Goal: Task Accomplishment & Management: Manage account settings

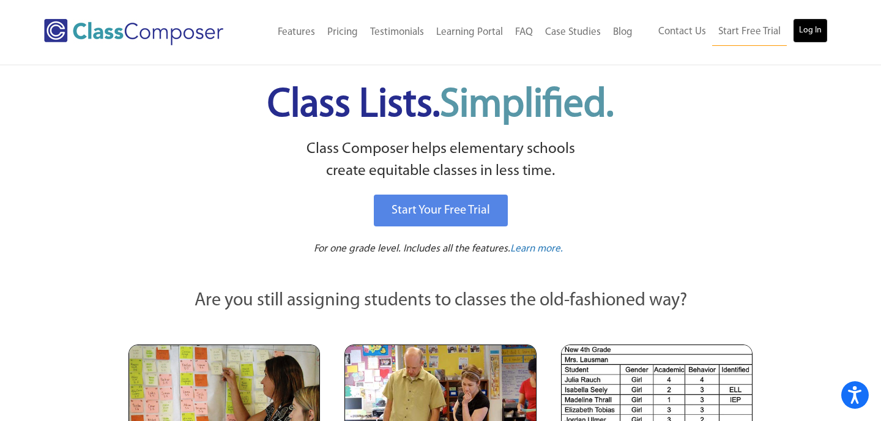
click at [811, 26] on link "Log In" at bounding box center [810, 30] width 35 height 24
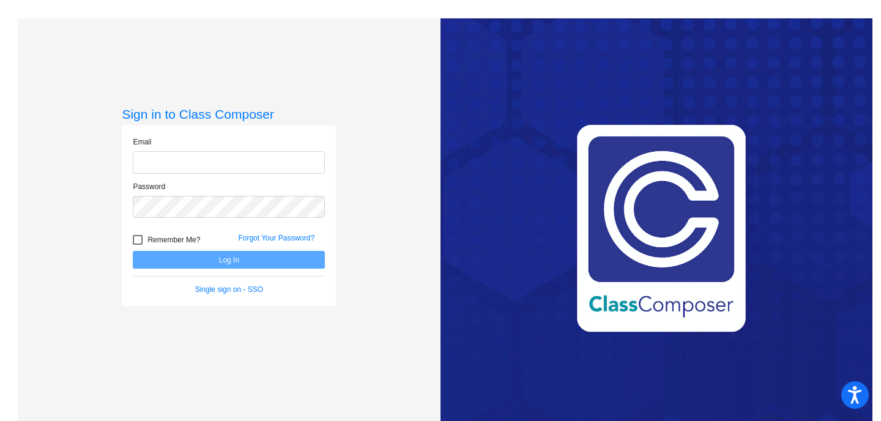
type input "mhesch@isd186.org"
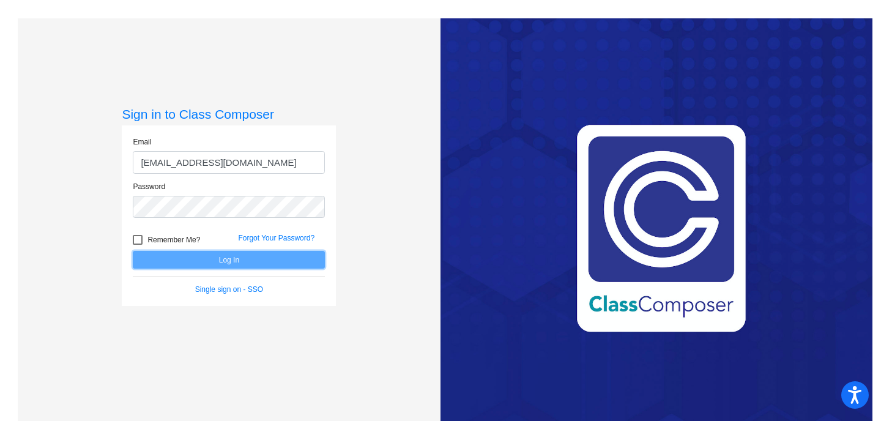
click at [251, 254] on button "Log In" at bounding box center [229, 260] width 192 height 18
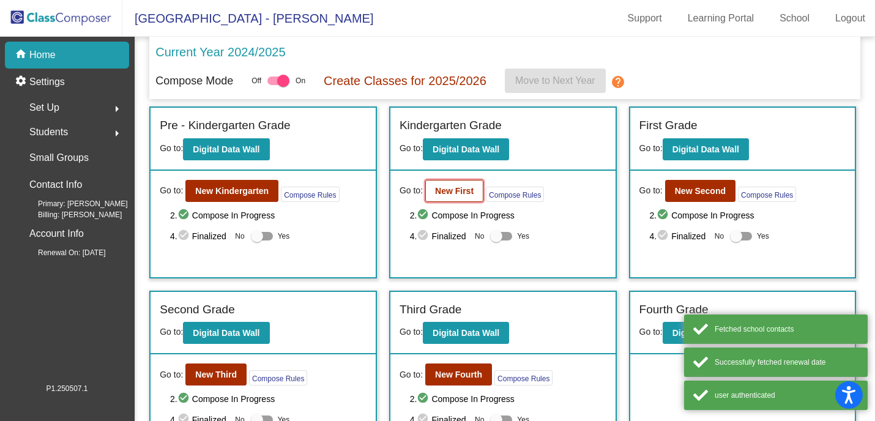
click at [455, 191] on b "New First" at bounding box center [454, 191] width 39 height 10
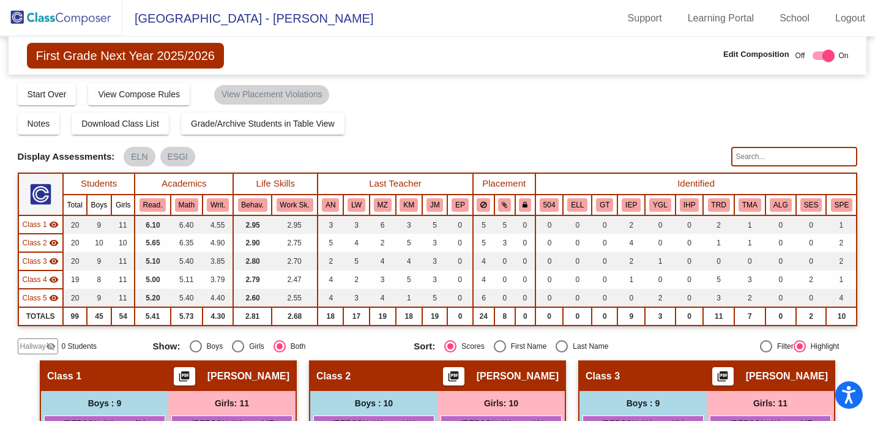
click at [737, 156] on input "text" at bounding box center [794, 157] width 126 height 20
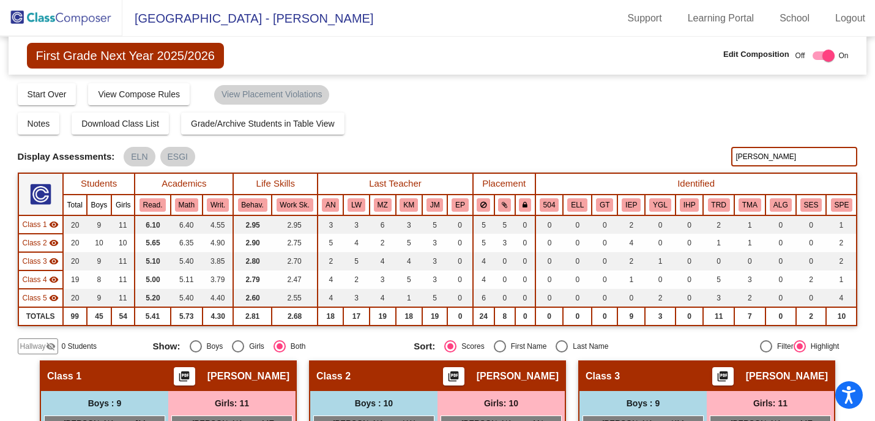
type input "holl"
click at [850, 125] on div "Notes Download Class List Import Students Grade/Archive Students in Table View …" at bounding box center [438, 124] width 840 height 22
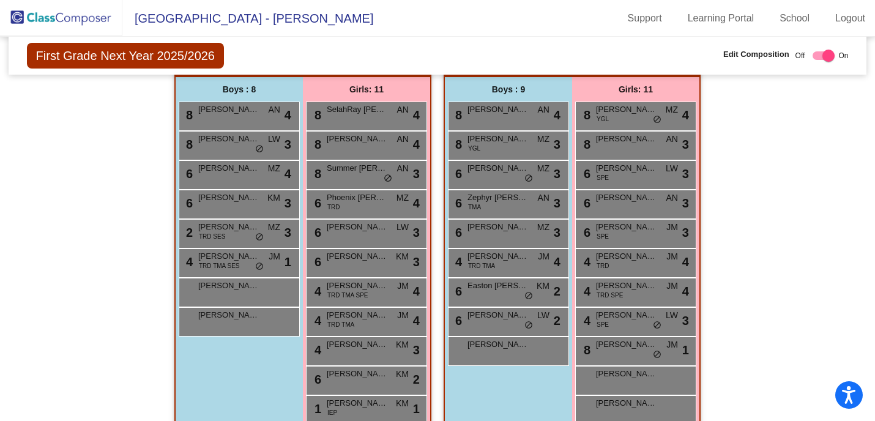
scroll to position [710, 0]
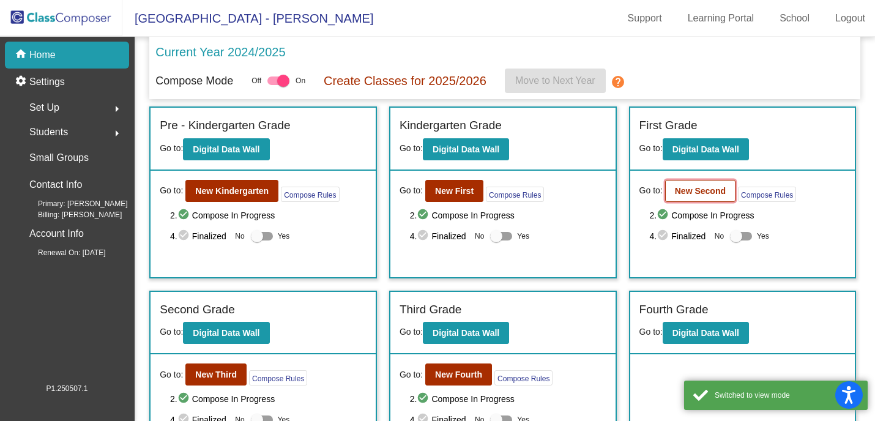
click at [683, 193] on b "New Second" at bounding box center [700, 191] width 51 height 10
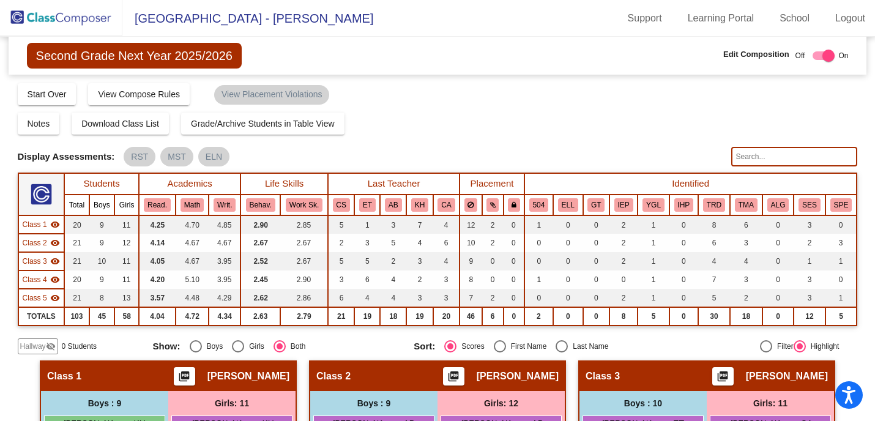
click at [743, 152] on input "text" at bounding box center [794, 157] width 126 height 20
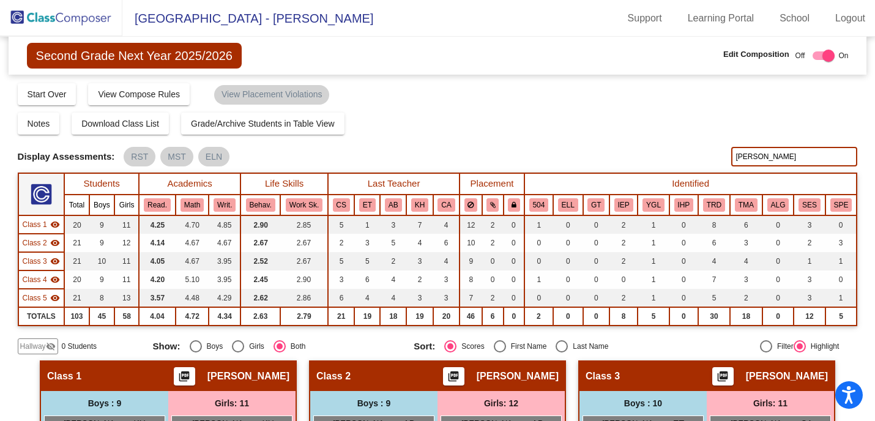
type input "holl"
click at [609, 123] on div "Notes Download Class List Import Students Grade/Archive Students in Table View …" at bounding box center [438, 124] width 840 height 22
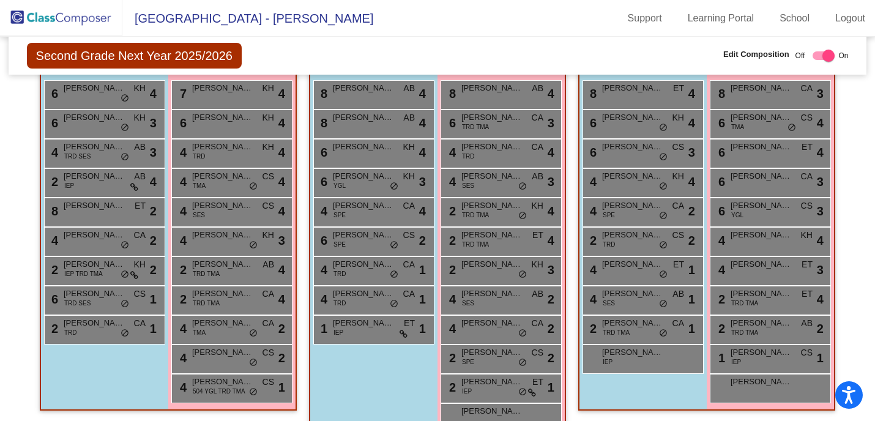
scroll to position [333, 0]
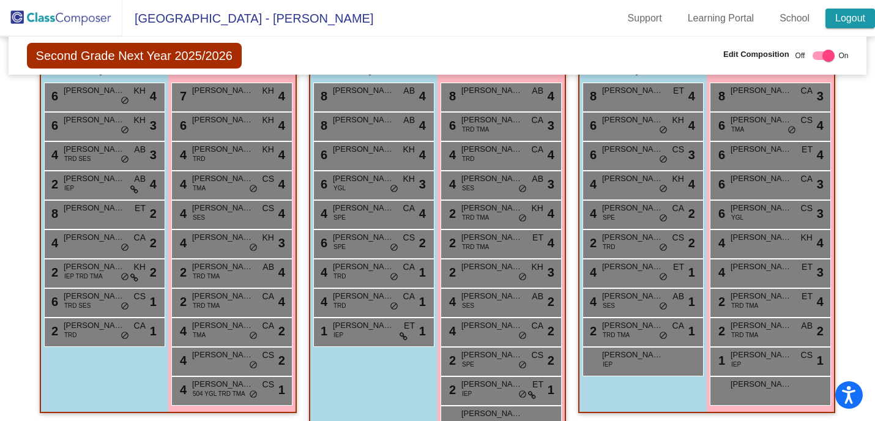
click at [850, 20] on link "Logout" at bounding box center [850, 19] width 50 height 20
